Goal: Task Accomplishment & Management: Manage account settings

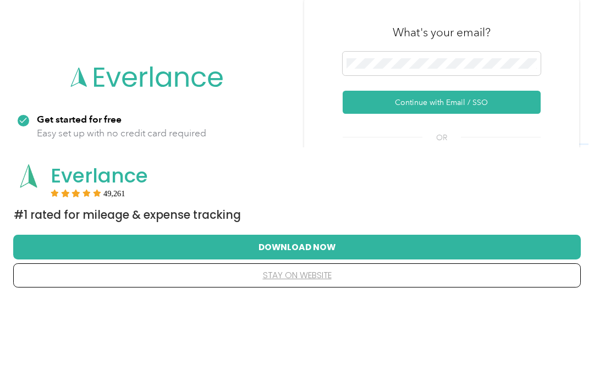
click at [464, 167] on button "Continue with Email / SSO" at bounding box center [442, 178] width 198 height 23
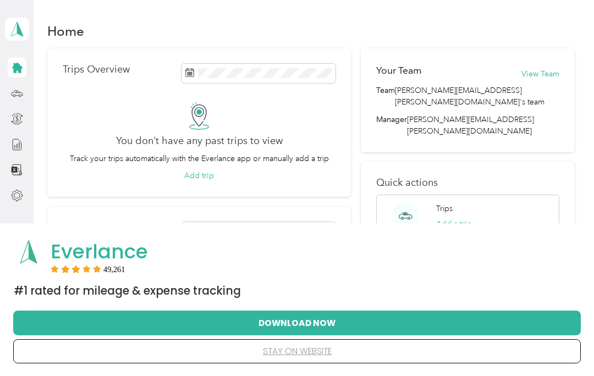
click at [16, 95] on icon at bounding box center [17, 92] width 11 height 5
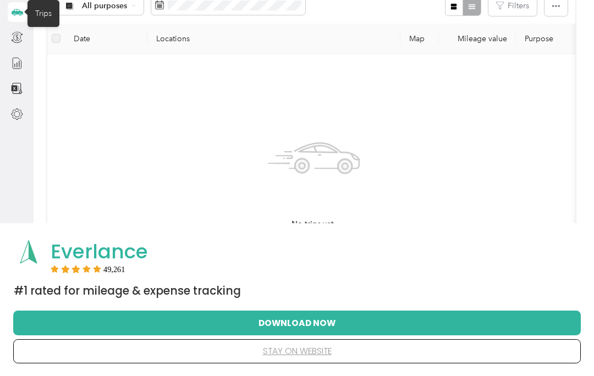
scroll to position [51, 0]
click at [488, 37] on th "Mileage value" at bounding box center [477, 38] width 77 height 30
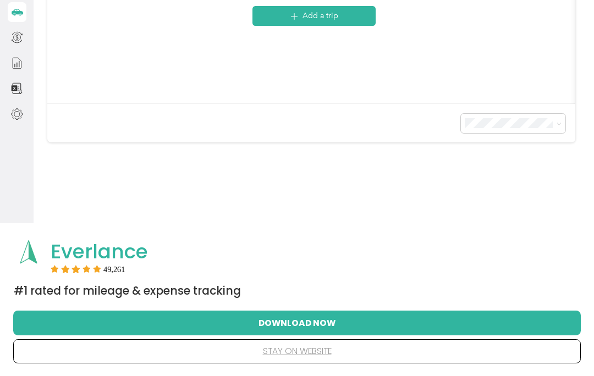
scroll to position [279, 0]
click at [85, 322] on button "Download Now" at bounding box center [297, 322] width 532 height 23
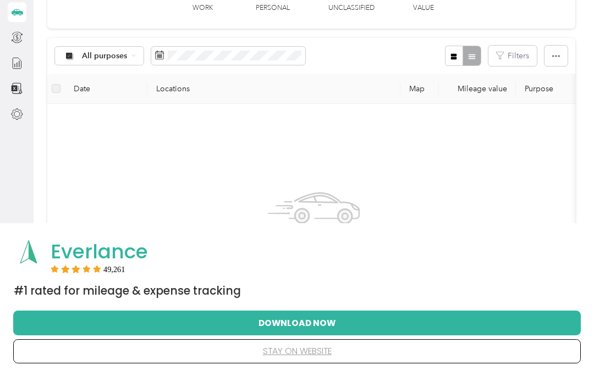
scroll to position [0, 0]
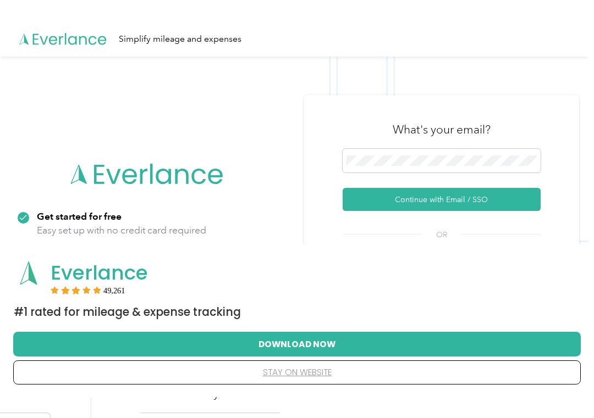
scroll to position [81, 0]
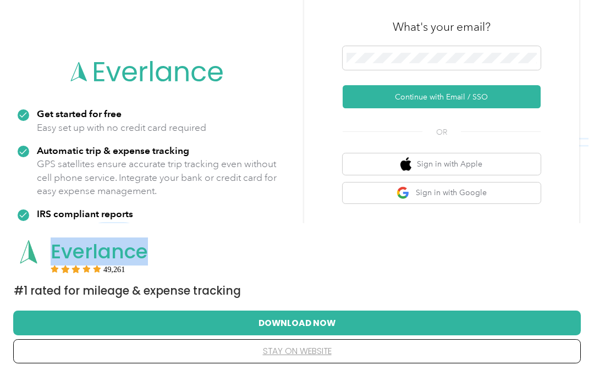
click at [355, 260] on div "Everlance" at bounding box center [312, 252] width 523 height 24
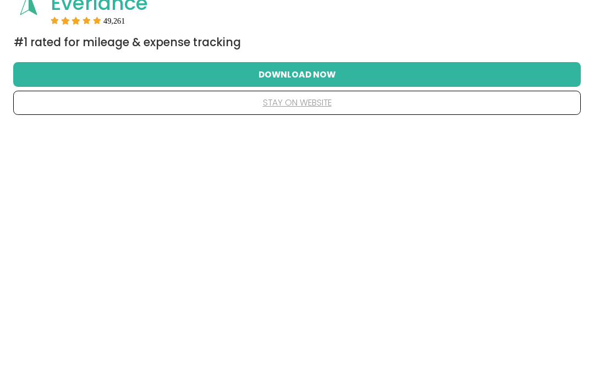
scroll to position [146, 0]
click at [356, 311] on button "Download Now" at bounding box center [297, 322] width 532 height 23
